Goal: Find specific page/section: Find specific page/section

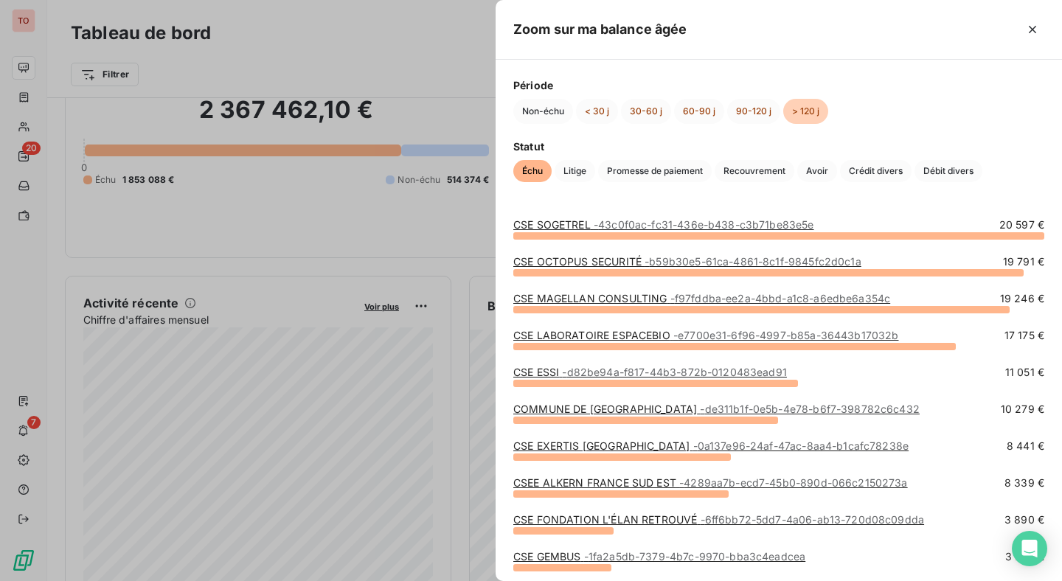
click at [443, 214] on div at bounding box center [531, 290] width 1062 height 581
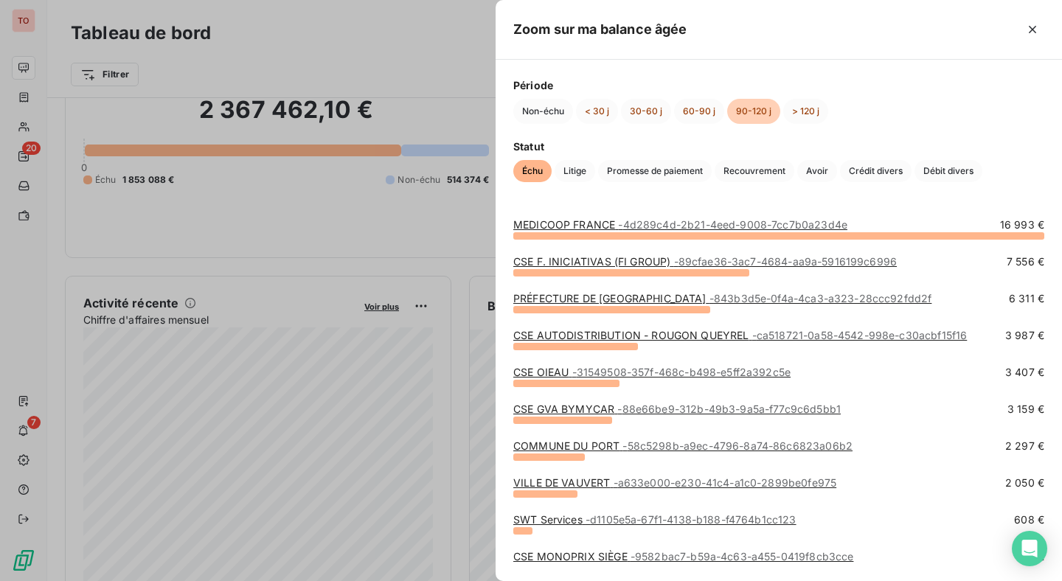
click at [455, 233] on div at bounding box center [531, 290] width 1062 height 581
click at [455, 258] on div at bounding box center [531, 290] width 1062 height 581
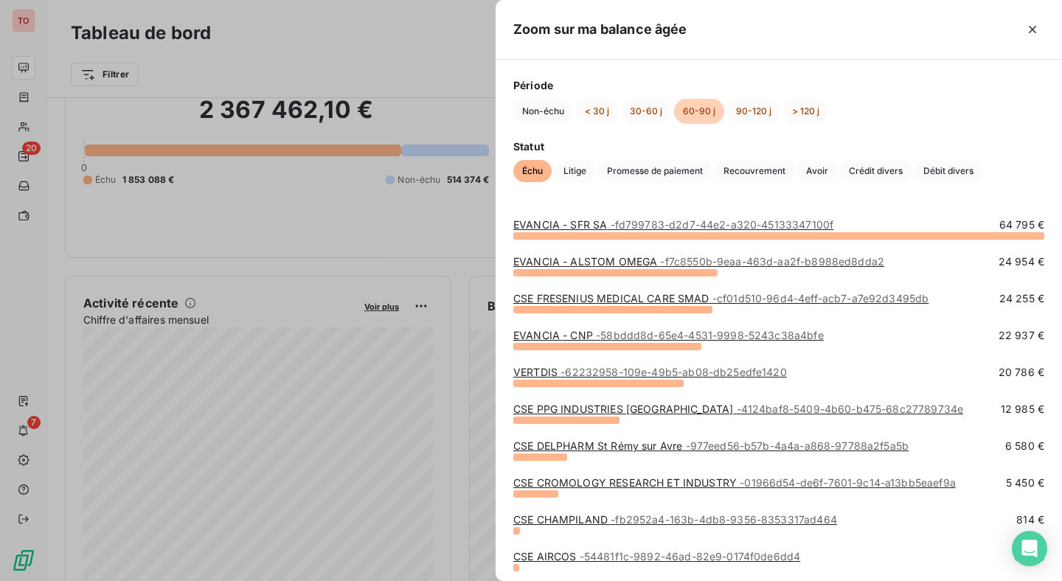
click at [423, 244] on div at bounding box center [531, 290] width 1062 height 581
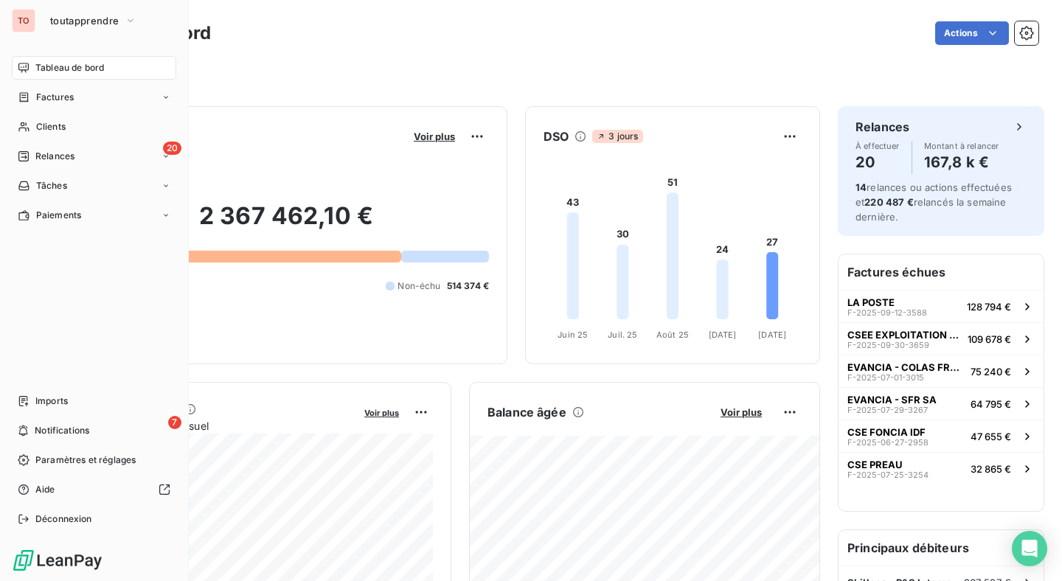
click at [16, 17] on div "TO" at bounding box center [24, 21] width 24 height 24
click at [80, 20] on span "toutapprendre" at bounding box center [84, 21] width 69 height 12
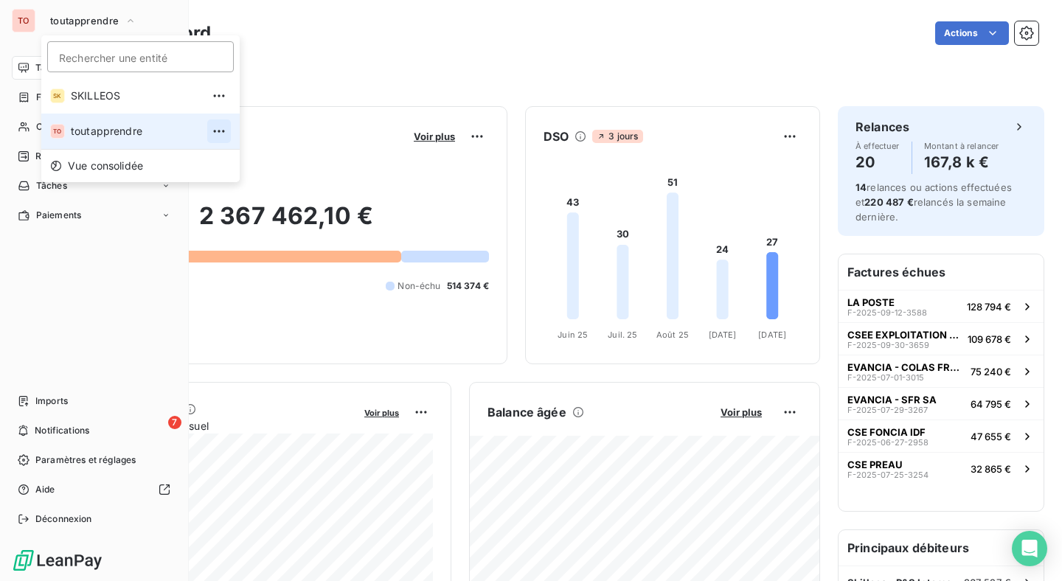
click at [213, 131] on icon "button" at bounding box center [218, 131] width 11 height 2
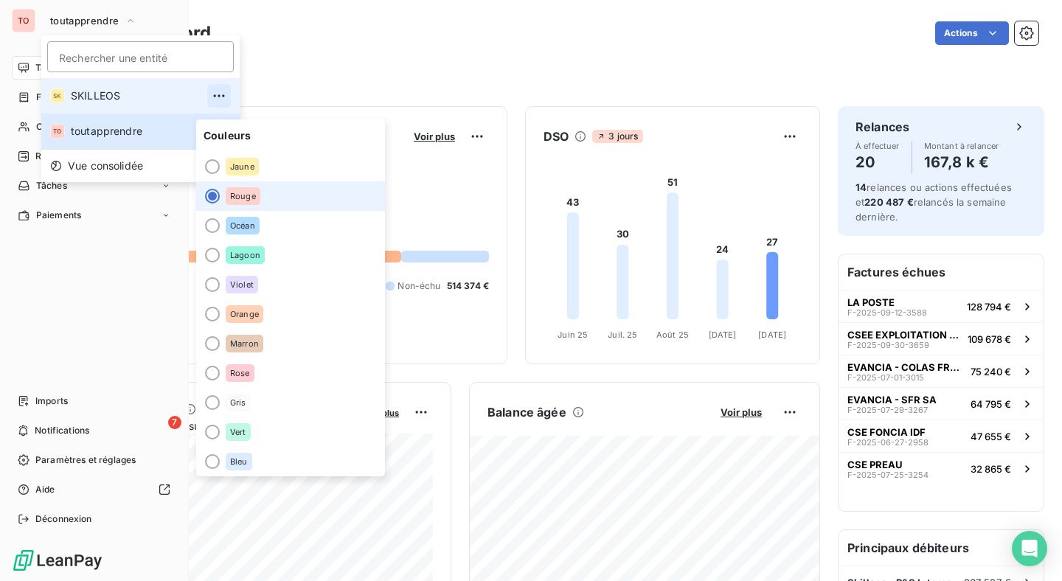
click at [212, 100] on icon "button" at bounding box center [219, 96] width 15 height 15
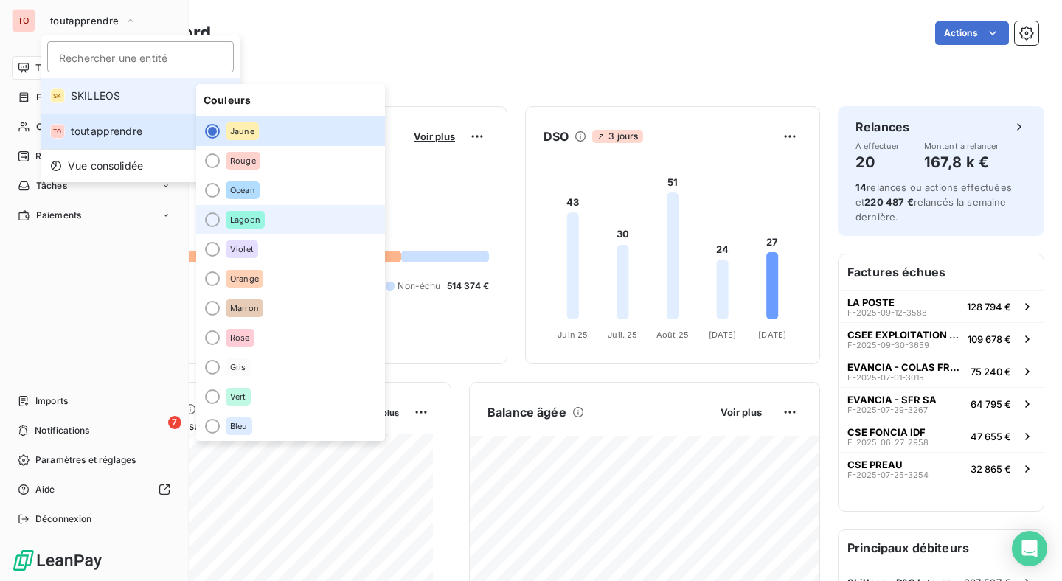
click at [229, 223] on div "Lagoon" at bounding box center [245, 220] width 39 height 18
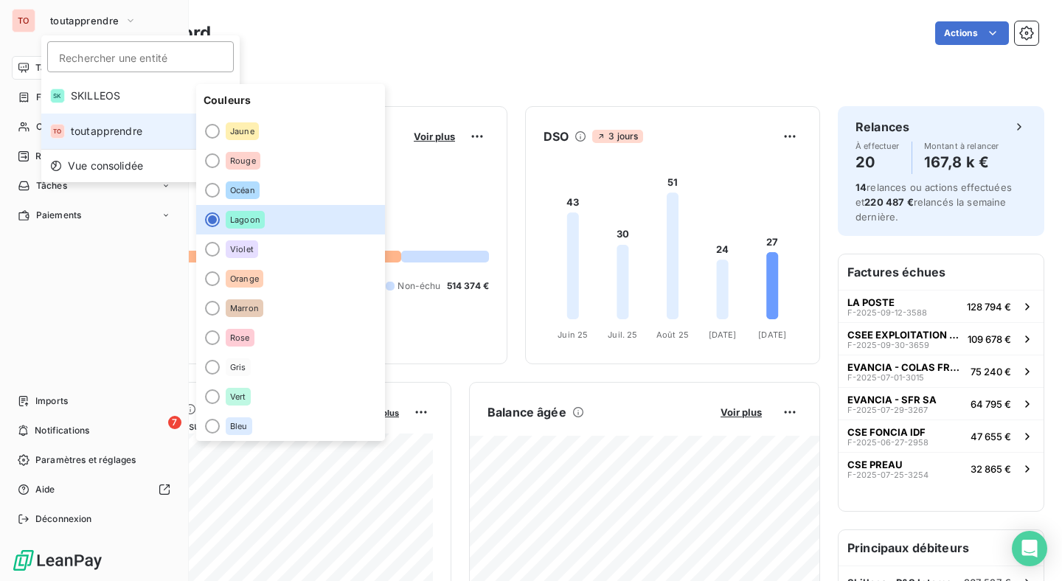
click at [124, 131] on span "toutapprendre" at bounding box center [136, 131] width 131 height 15
click at [212, 129] on icon "button" at bounding box center [219, 131] width 15 height 15
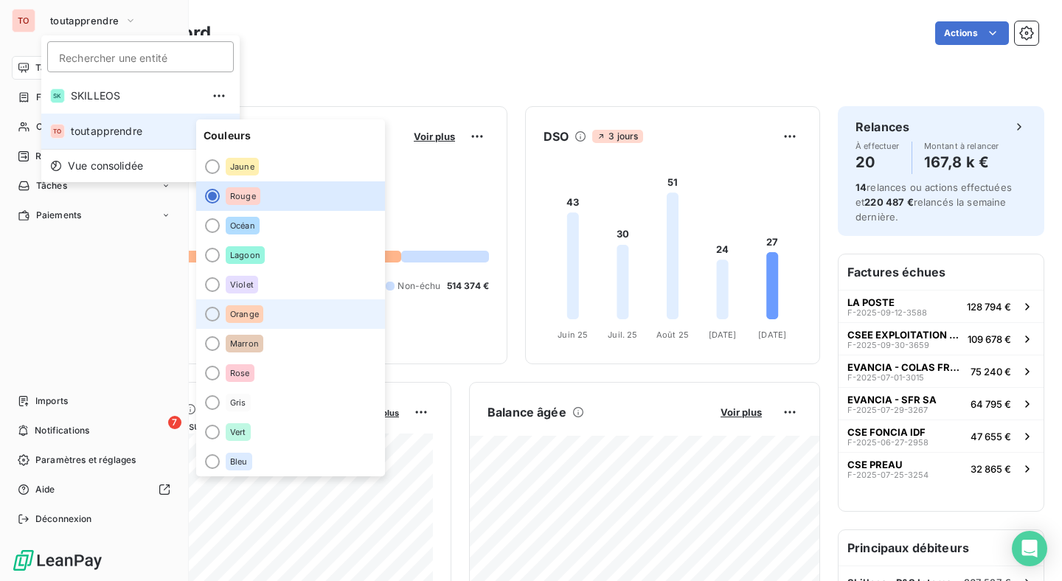
click at [215, 310] on div at bounding box center [212, 314] width 15 height 15
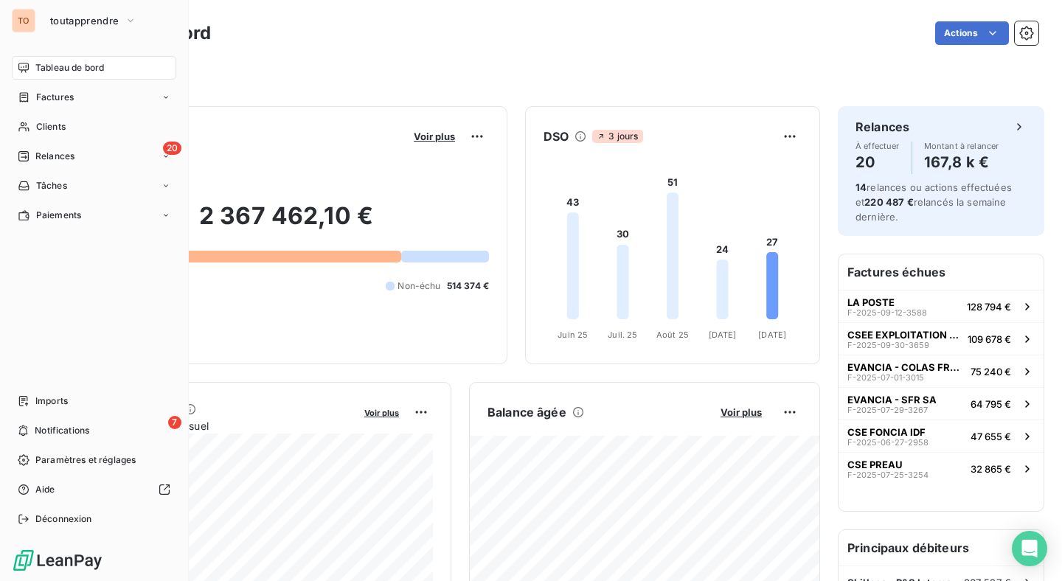
click at [26, 19] on div "TO" at bounding box center [24, 21] width 24 height 24
click at [96, 20] on span "toutapprendre" at bounding box center [84, 21] width 69 height 12
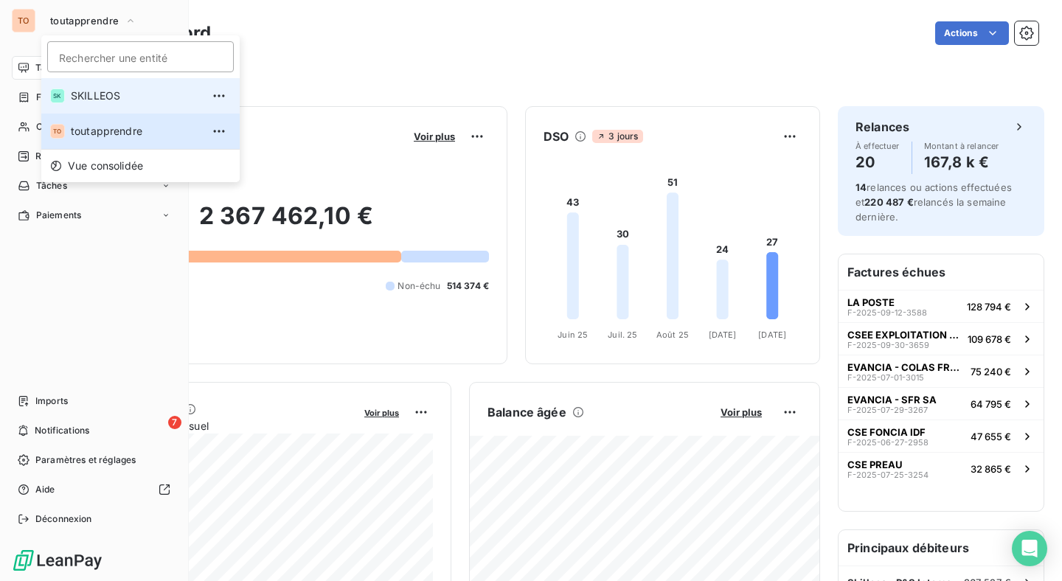
click at [92, 91] on span "SKILLEOS" at bounding box center [136, 96] width 131 height 15
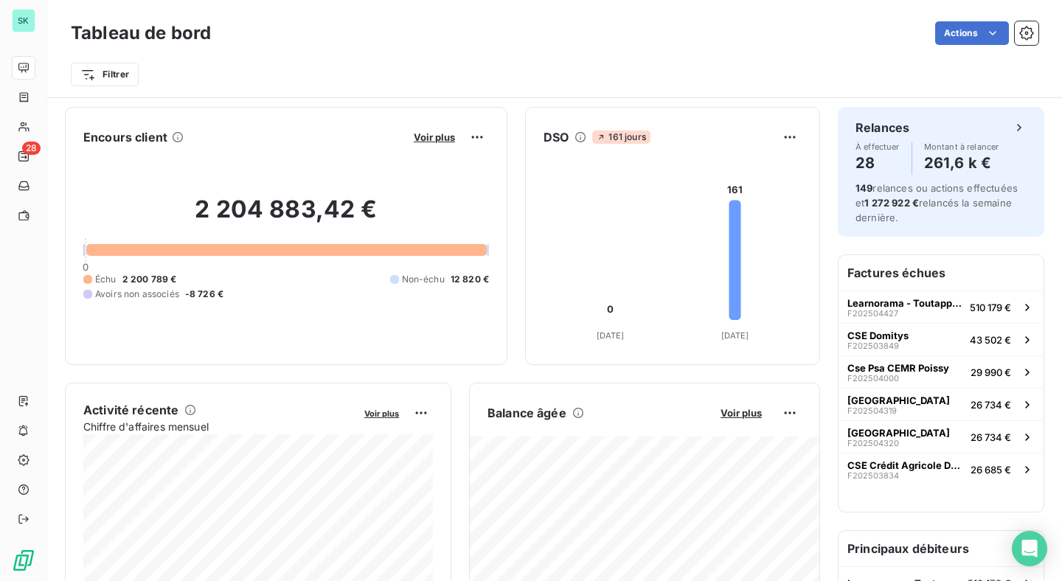
scroll to position [167, 0]
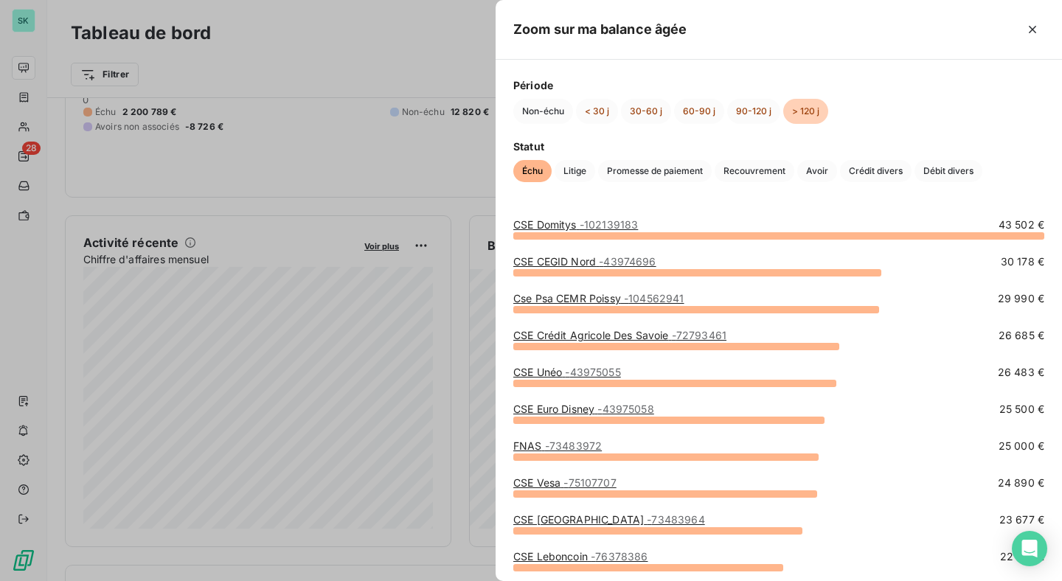
click at [473, 163] on div at bounding box center [531, 290] width 1062 height 581
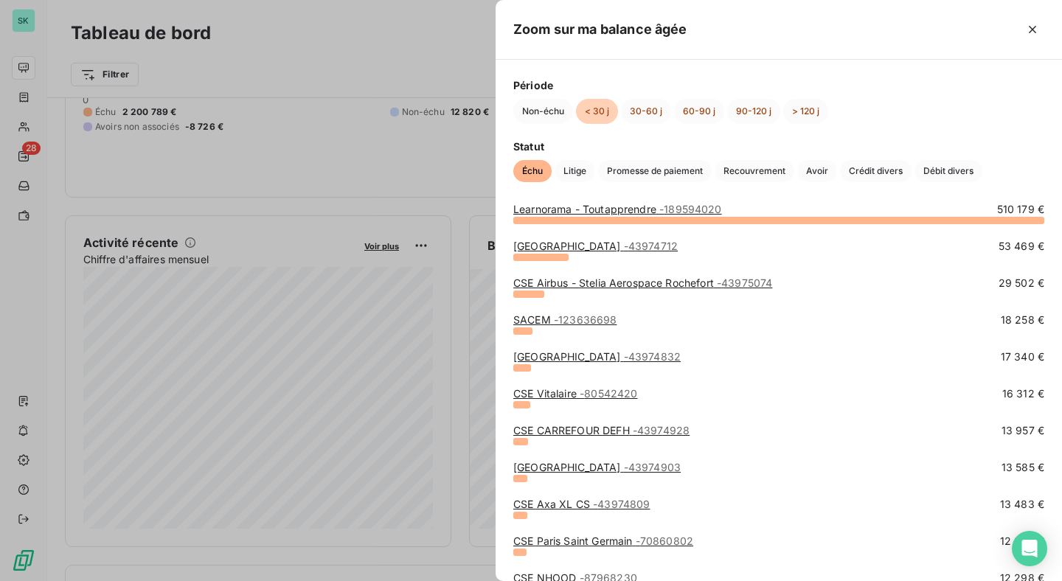
scroll to position [0, 0]
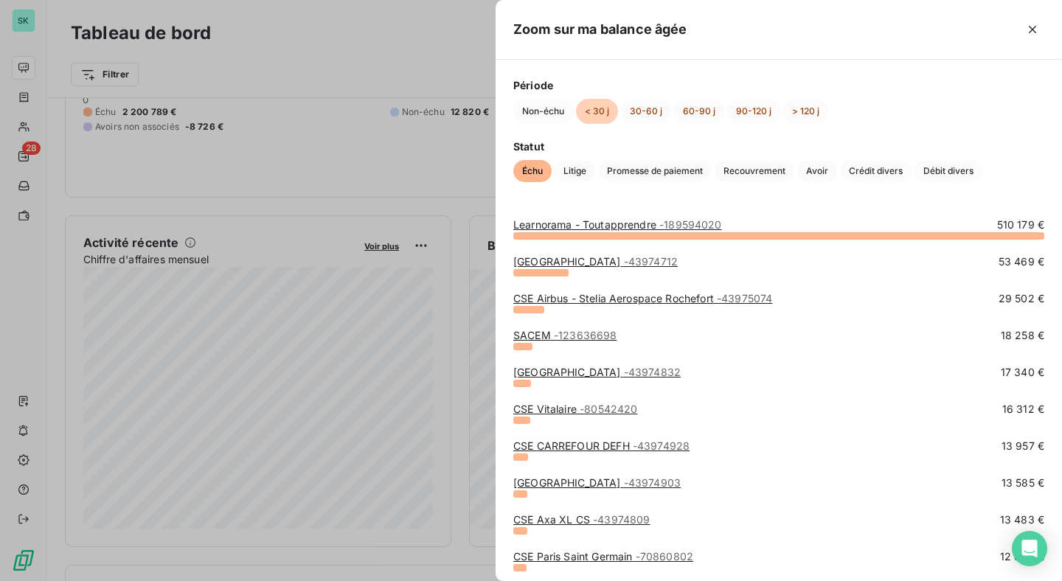
click at [482, 422] on div at bounding box center [531, 290] width 1062 height 581
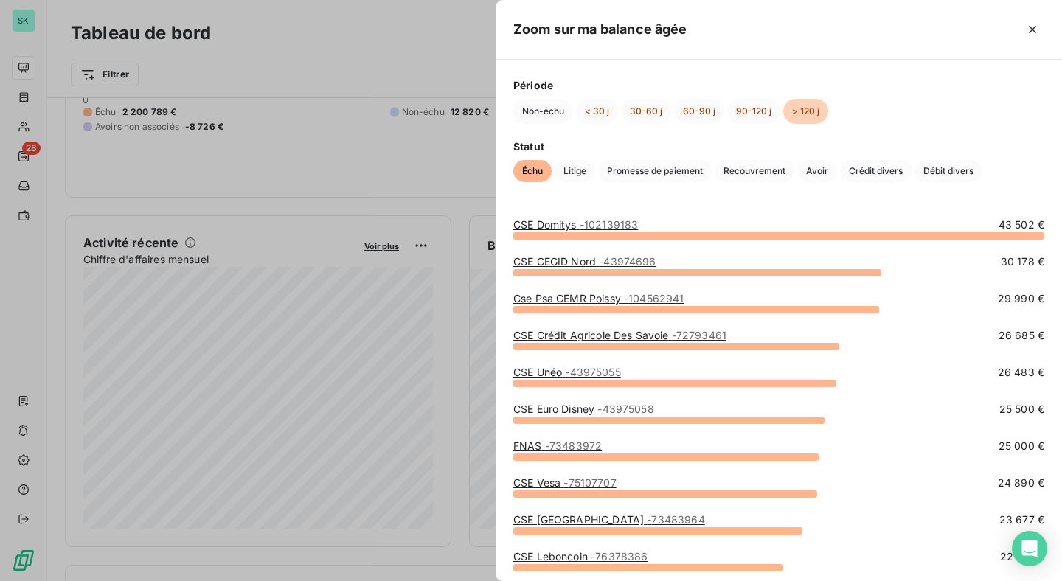
scroll to position [16, 0]
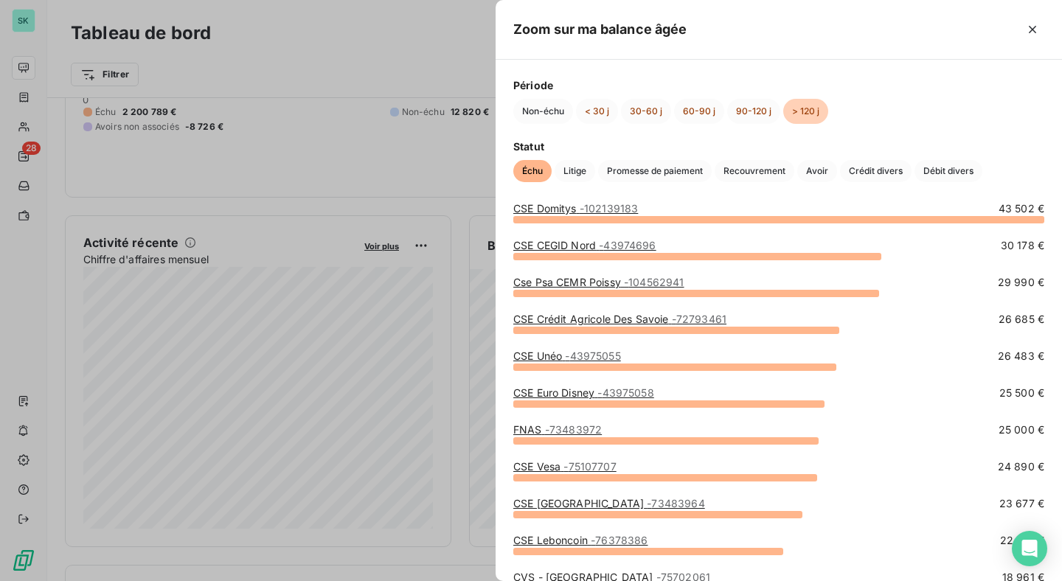
click at [472, 302] on div at bounding box center [531, 290] width 1062 height 581
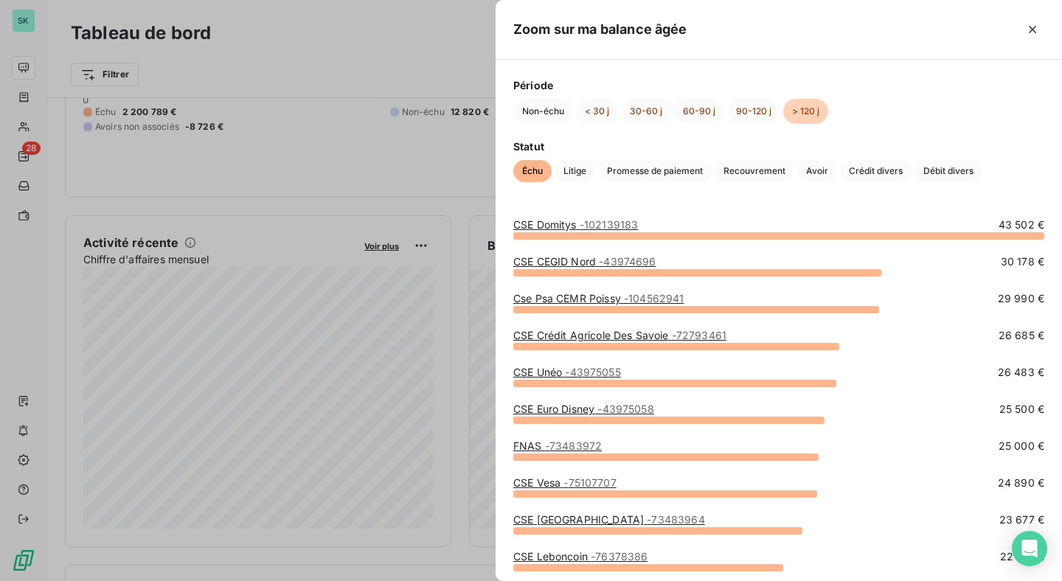
click at [442, 350] on div at bounding box center [531, 290] width 1062 height 581
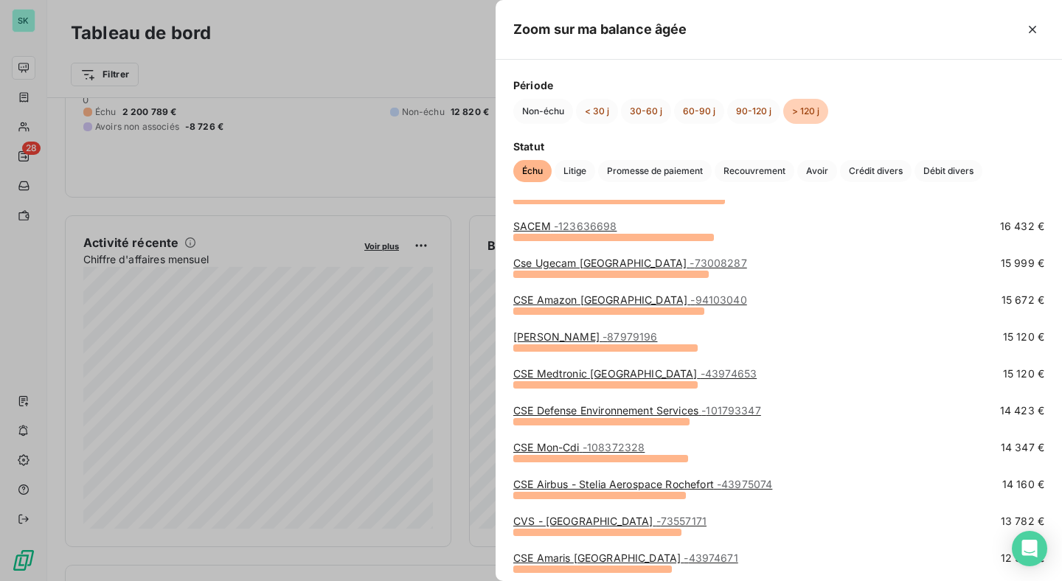
scroll to position [639, 0]
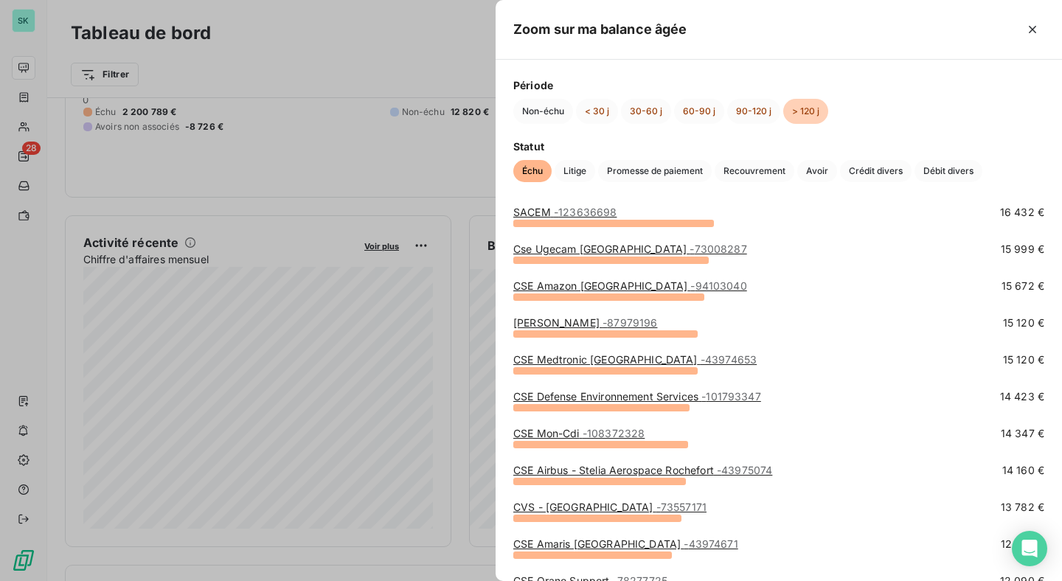
click at [406, 278] on div at bounding box center [531, 290] width 1062 height 581
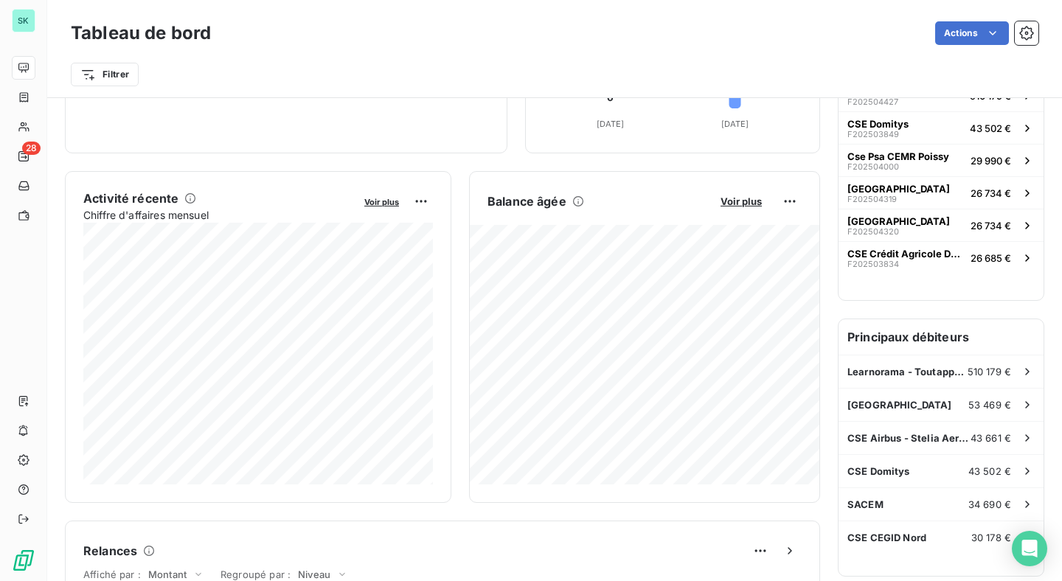
scroll to position [229, 0]
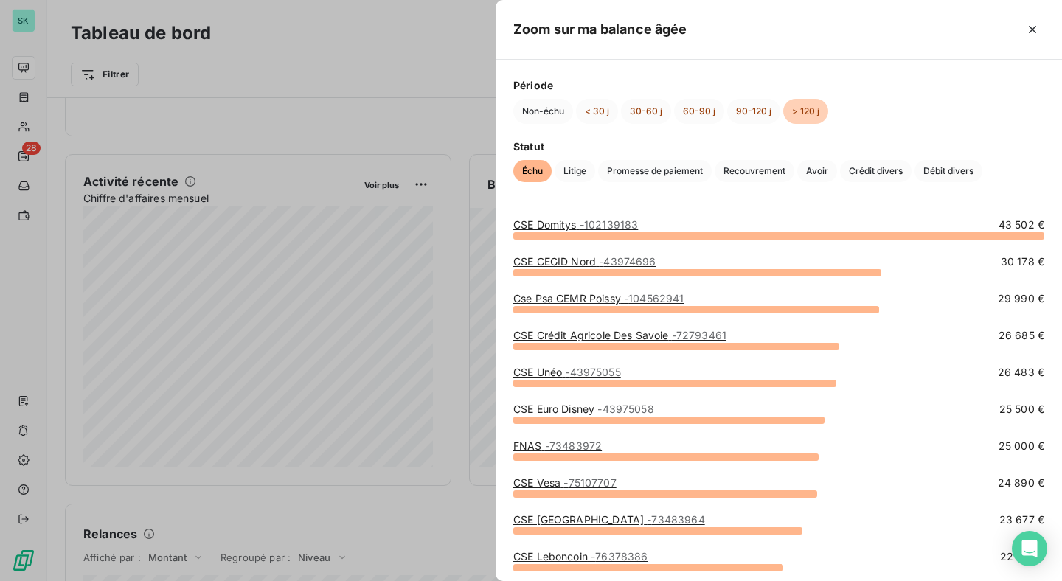
click at [625, 226] on span "- 102139183" at bounding box center [609, 224] width 59 height 13
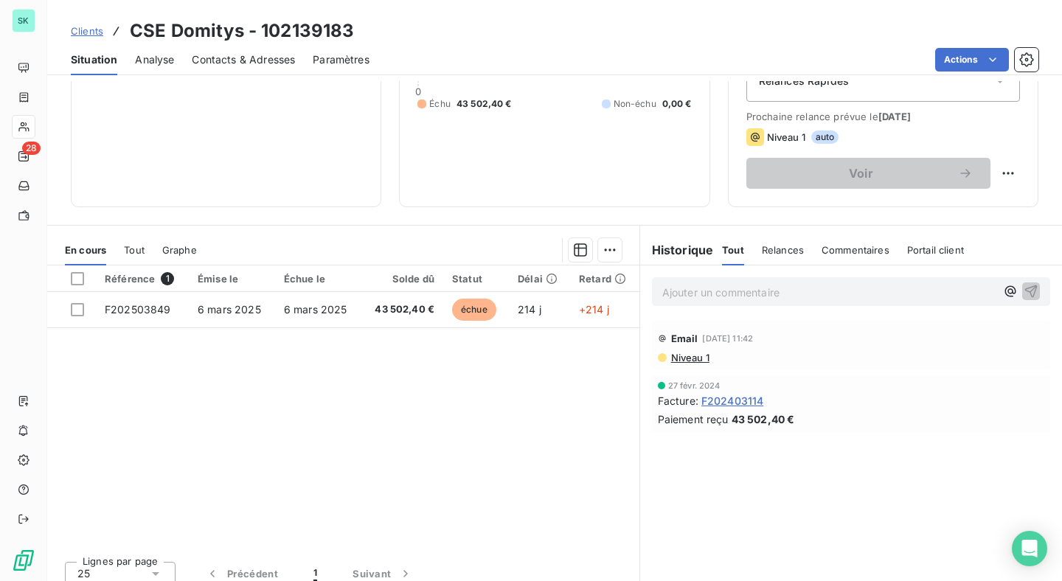
scroll to position [187, 0]
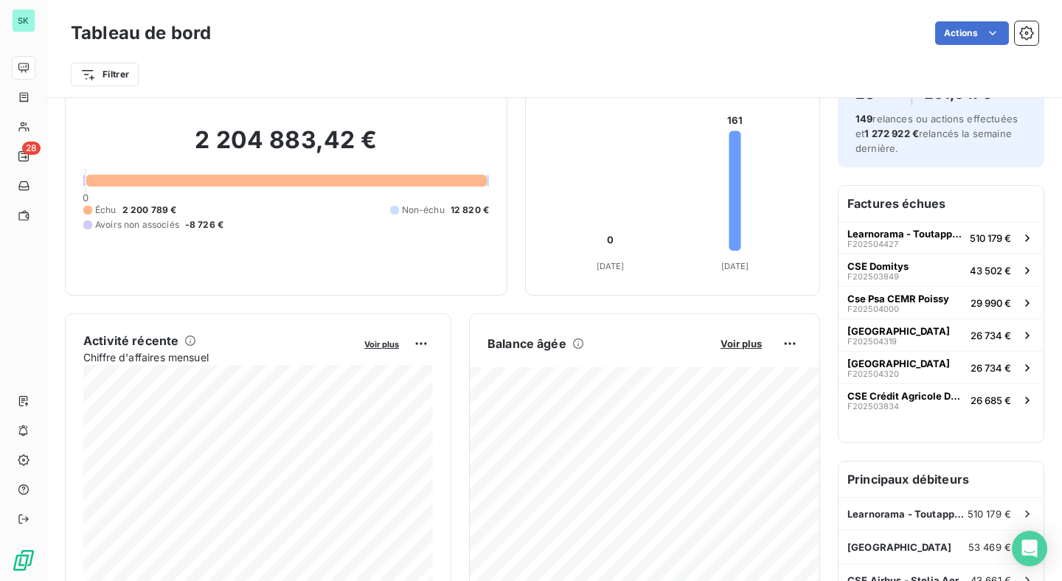
scroll to position [78, 0]
